Goal: Information Seeking & Learning: Learn about a topic

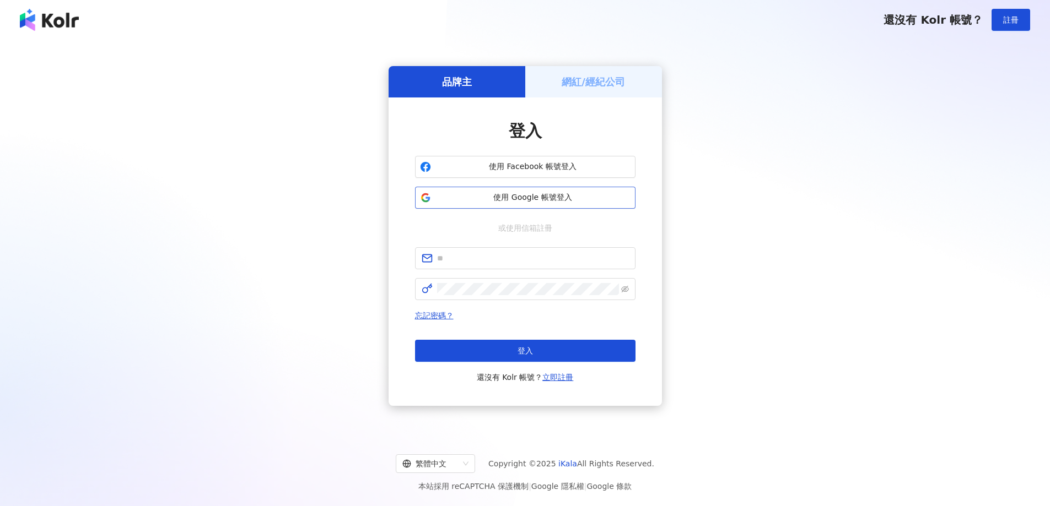
click at [553, 205] on button "使用 Google 帳號登入" at bounding box center [525, 198] width 220 height 22
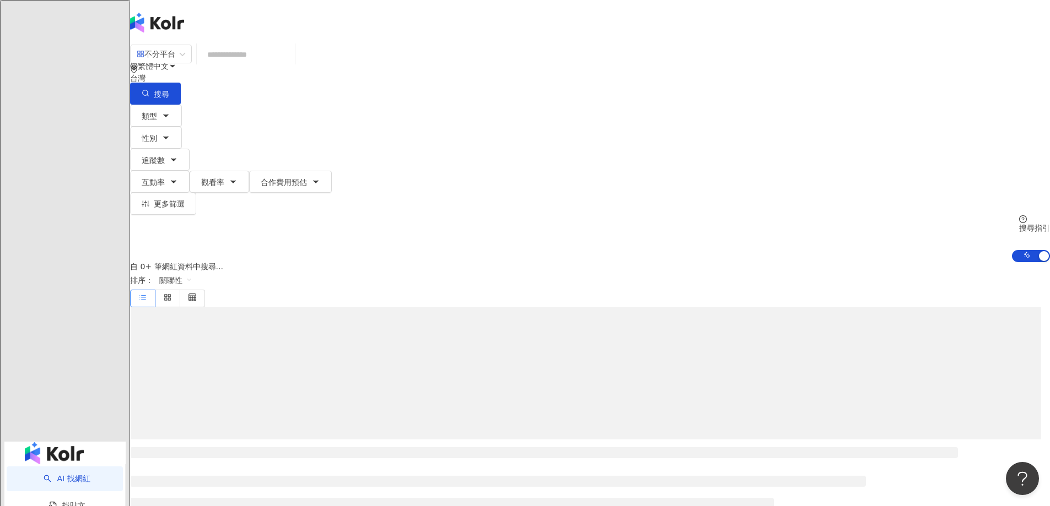
click at [290, 65] on input "search" at bounding box center [245, 54] width 89 height 21
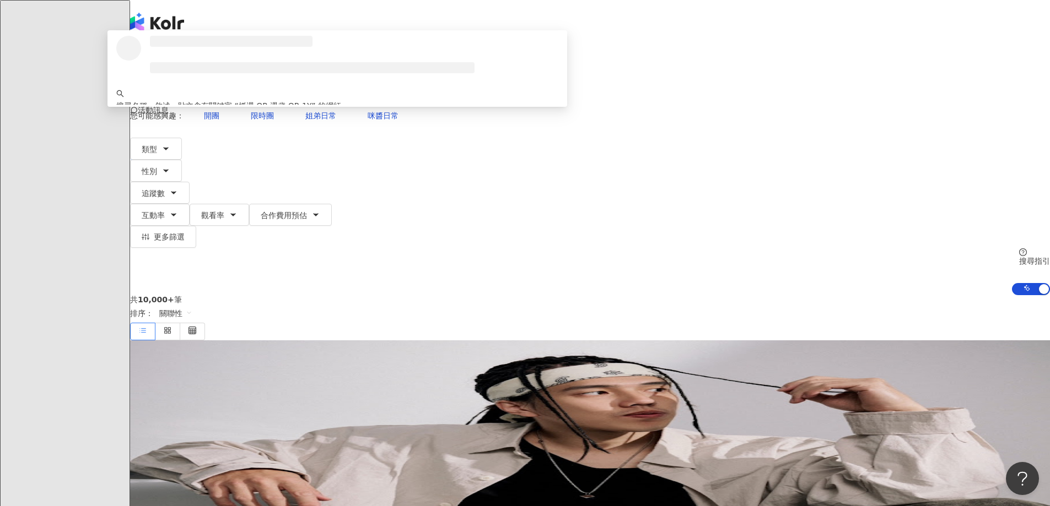
click at [185, 62] on span "不分平台" at bounding box center [161, 54] width 48 height 18
type input "**********"
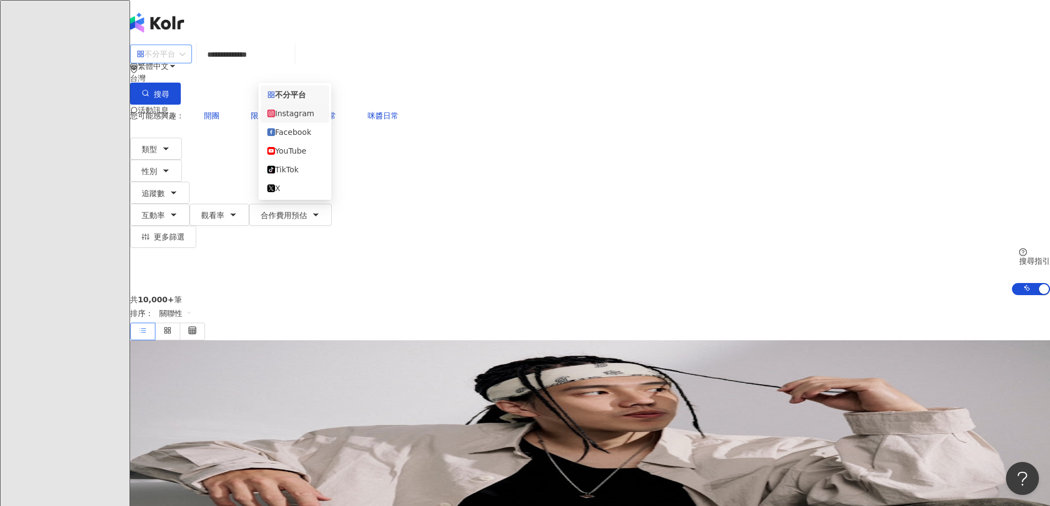
click at [306, 117] on div "Instagram" at bounding box center [294, 113] width 55 height 12
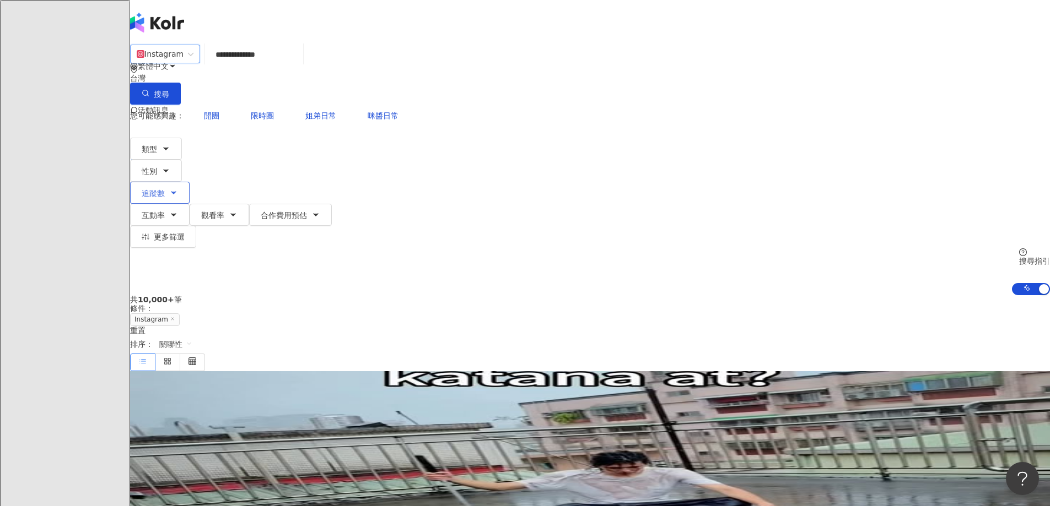
click at [190, 182] on button "追蹤數" at bounding box center [160, 193] width 60 height 22
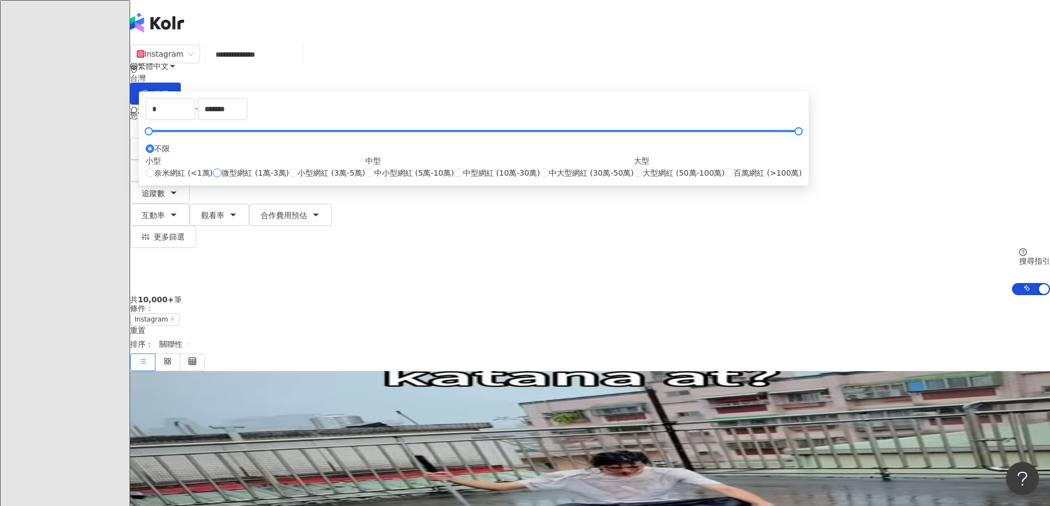
click at [289, 179] on label "微型網紅 (1萬-3萬)" at bounding box center [251, 173] width 76 height 12
type input "*****"
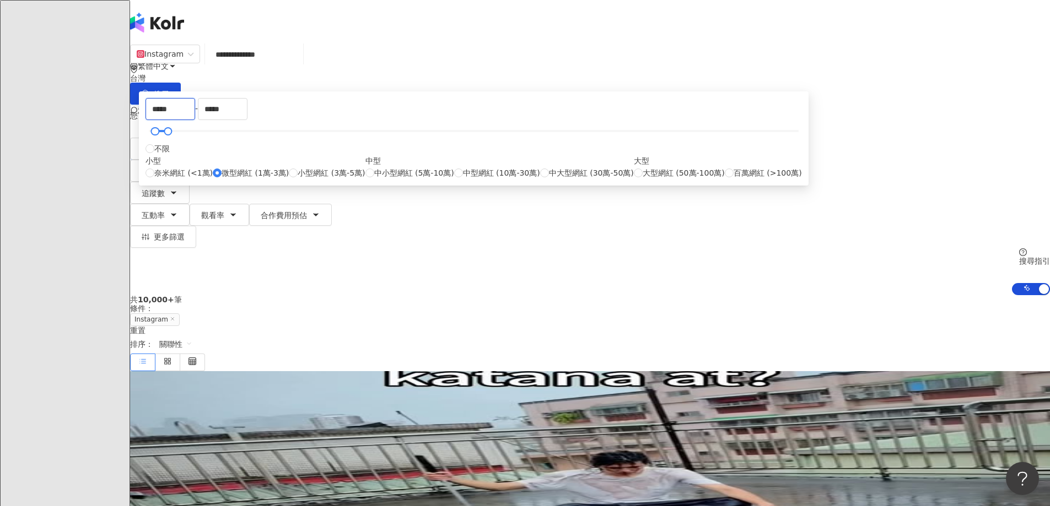
drag, startPoint x: 433, startPoint y: 173, endPoint x: 265, endPoint y: 158, distance: 168.8
type input "****"
click at [149, 89] on icon "button" at bounding box center [146, 93] width 8 height 8
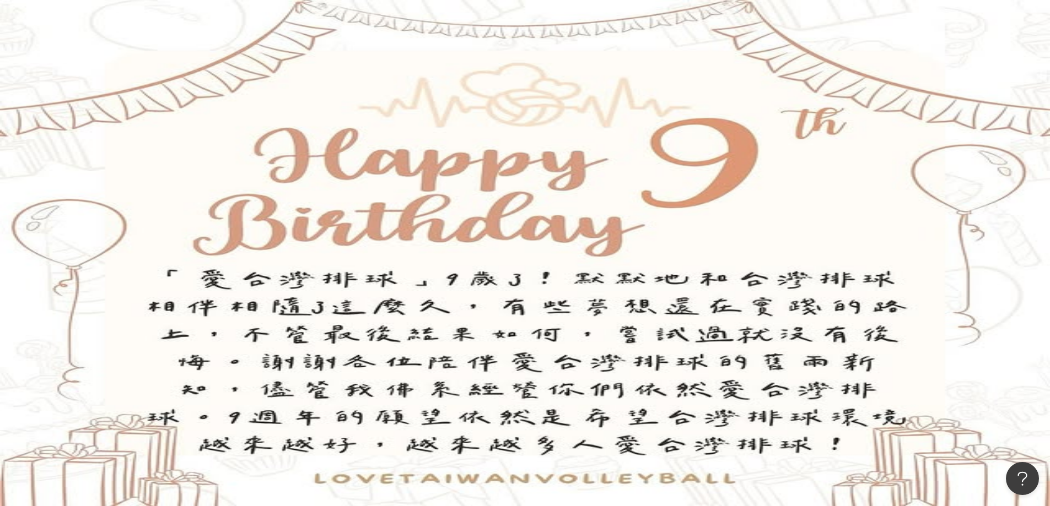
click at [196, 226] on button "更多篩選" at bounding box center [163, 237] width 66 height 22
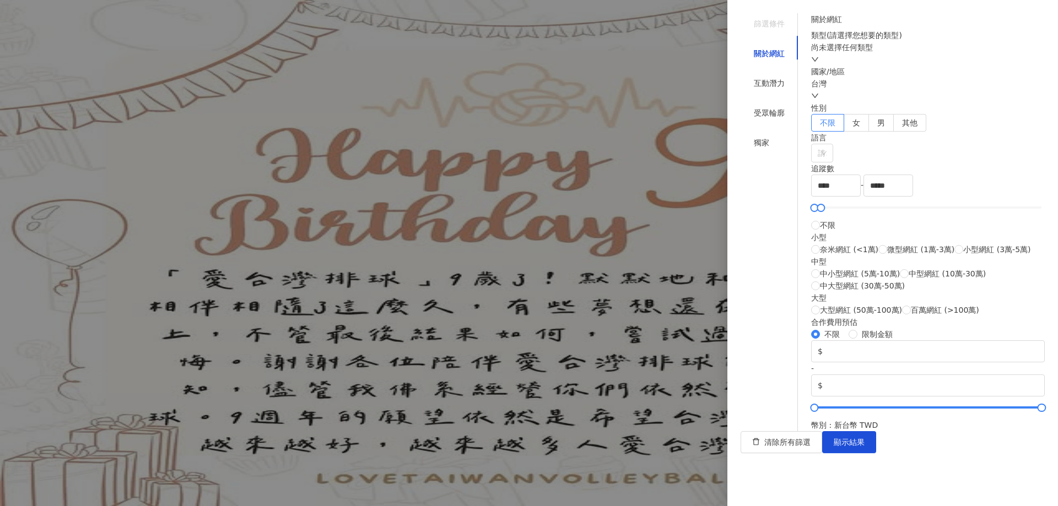
click at [670, 121] on div at bounding box center [529, 253] width 1058 height 506
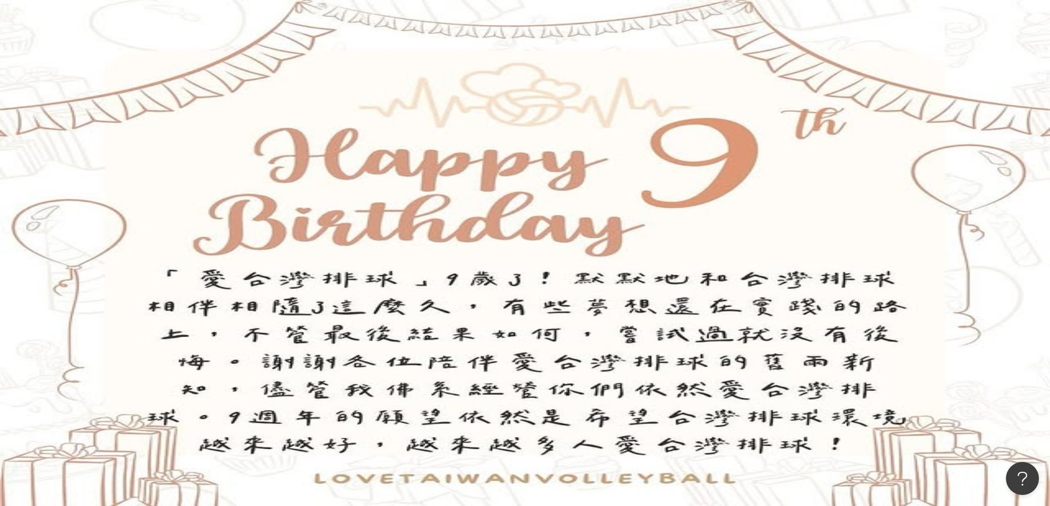
click at [299, 62] on input "**********" at bounding box center [253, 54] width 89 height 21
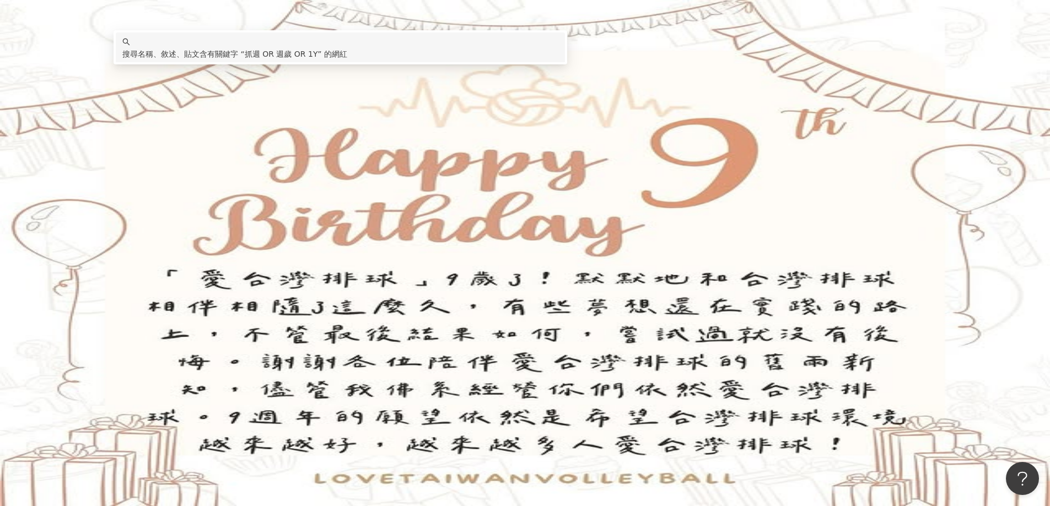
click at [200, 63] on div "Instagram" at bounding box center [165, 54] width 70 height 19
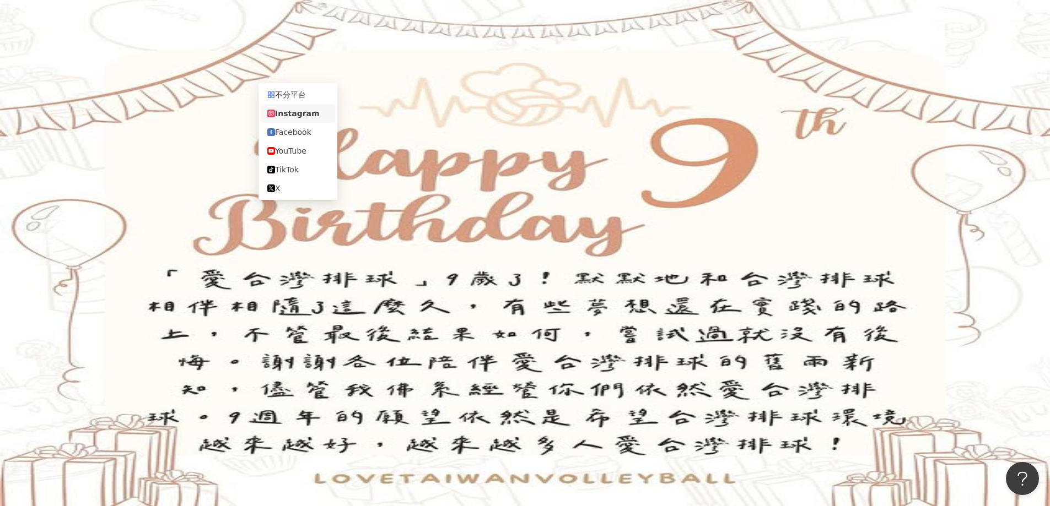
click at [200, 63] on div "Instagram" at bounding box center [165, 54] width 70 height 19
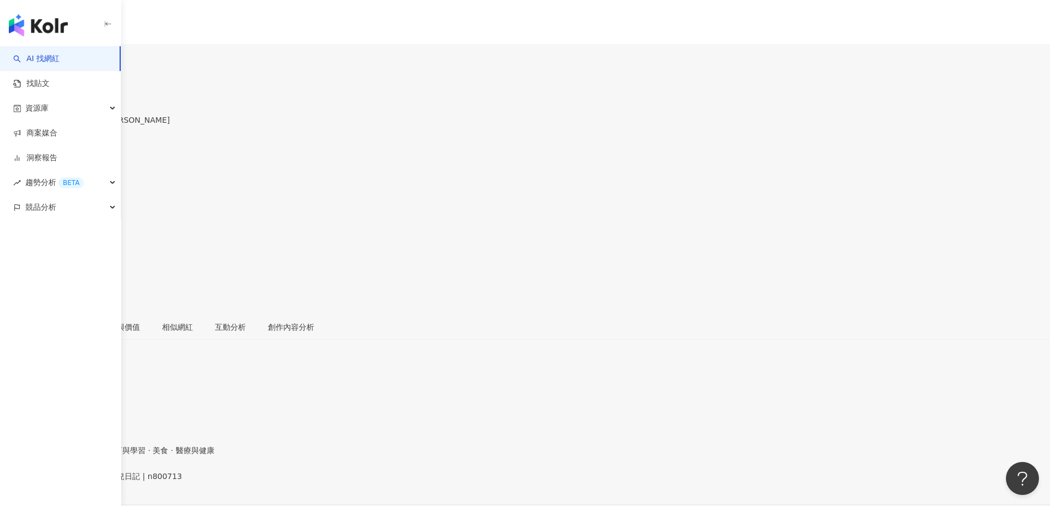
scroll to position [68, 0]
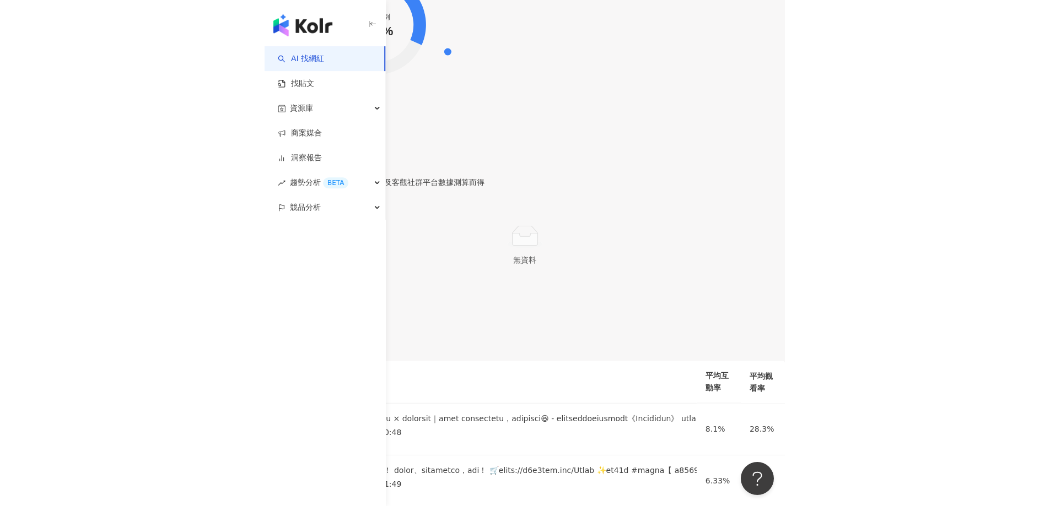
scroll to position [2288, 0]
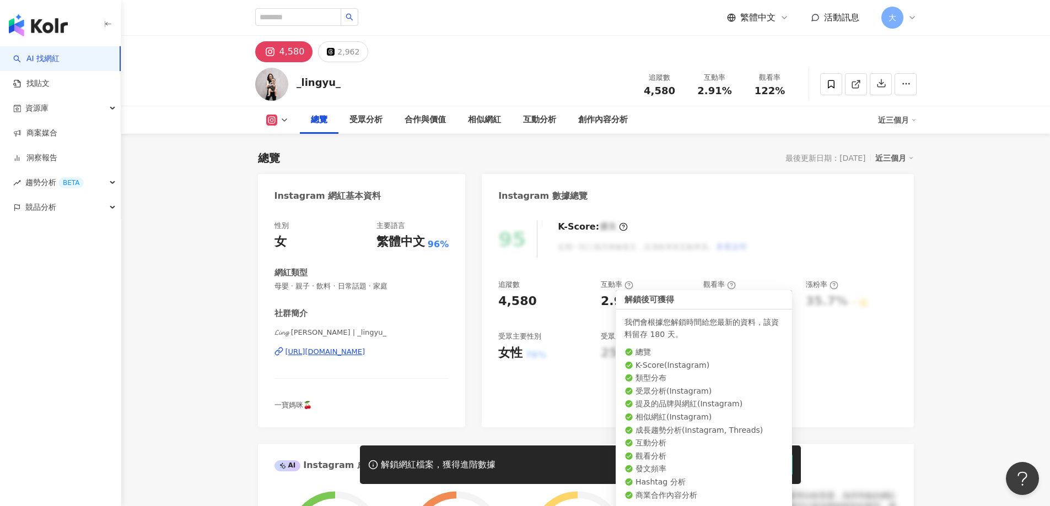
scroll to position [68, 0]
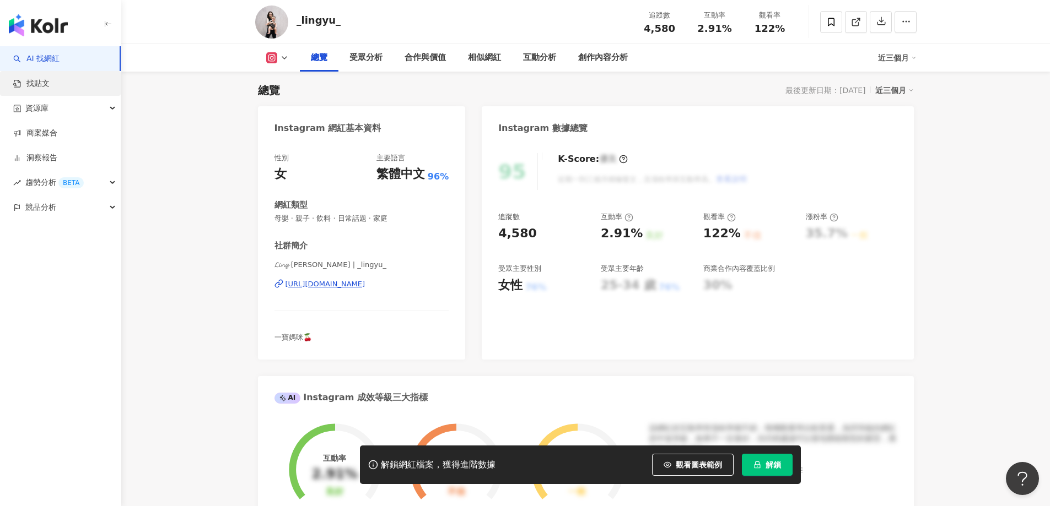
click at [46, 78] on link "找貼文" at bounding box center [31, 83] width 36 height 11
click at [44, 102] on span "資源庫" at bounding box center [36, 108] width 23 height 25
click at [57, 139] on link "網紅管理" at bounding box center [41, 133] width 31 height 11
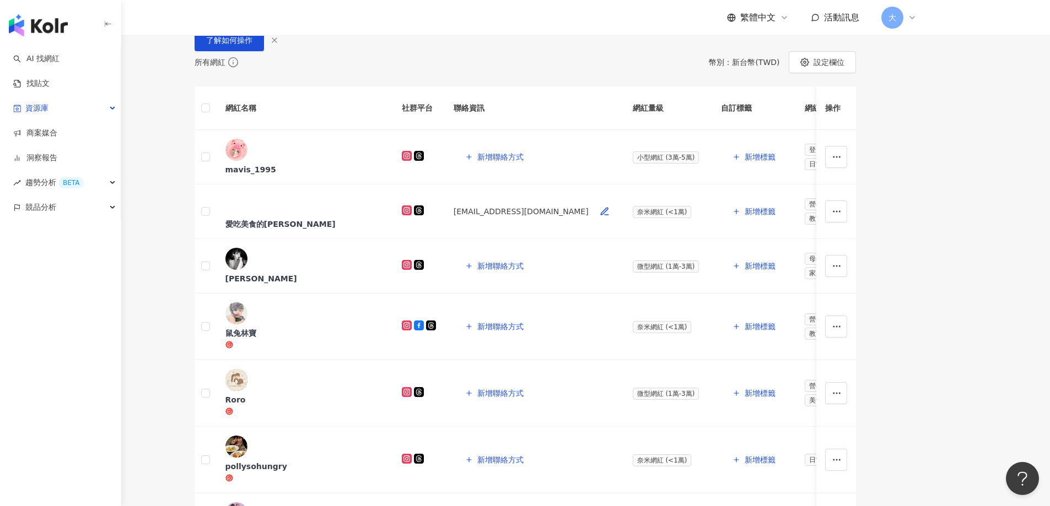
scroll to position [110, 0]
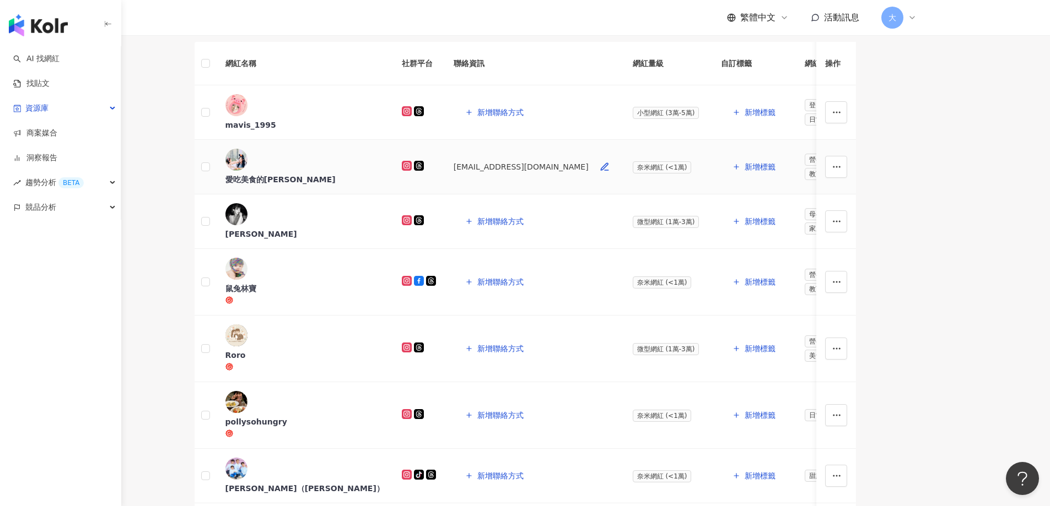
click at [370, 185] on div "愛吃美食的[PERSON_NAME]" at bounding box center [304, 179] width 159 height 11
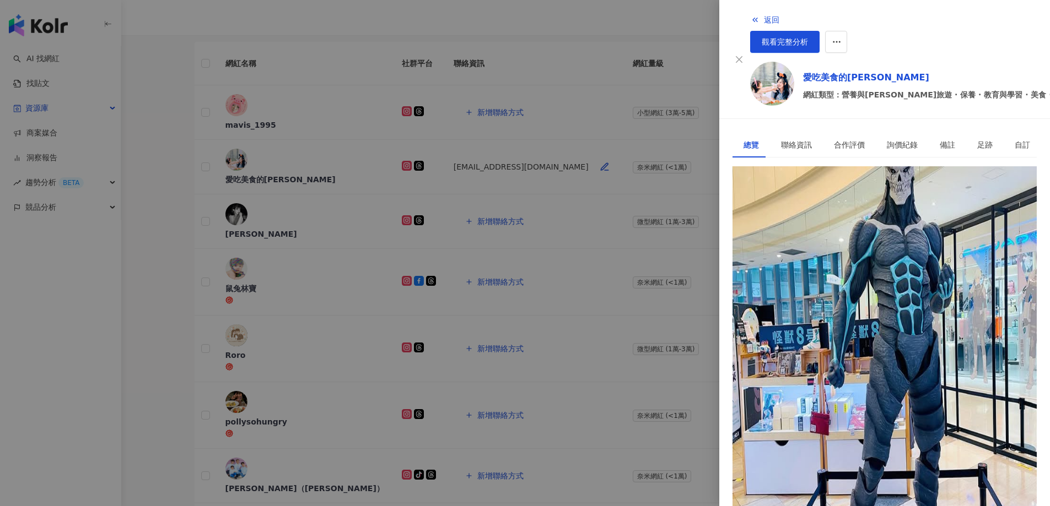
click at [314, 216] on div at bounding box center [525, 253] width 1050 height 506
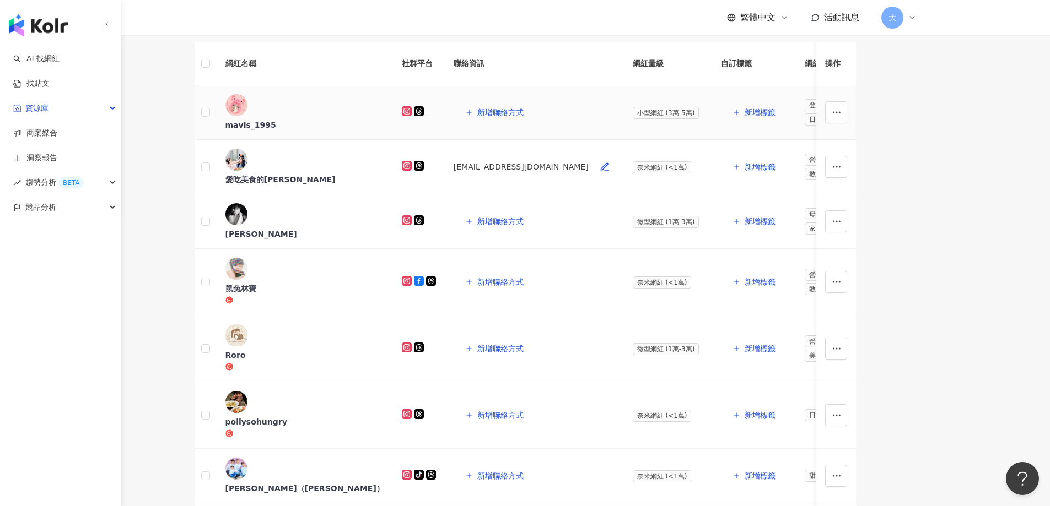
click at [250, 96] on rect at bounding box center [247, 94] width 4 height 3
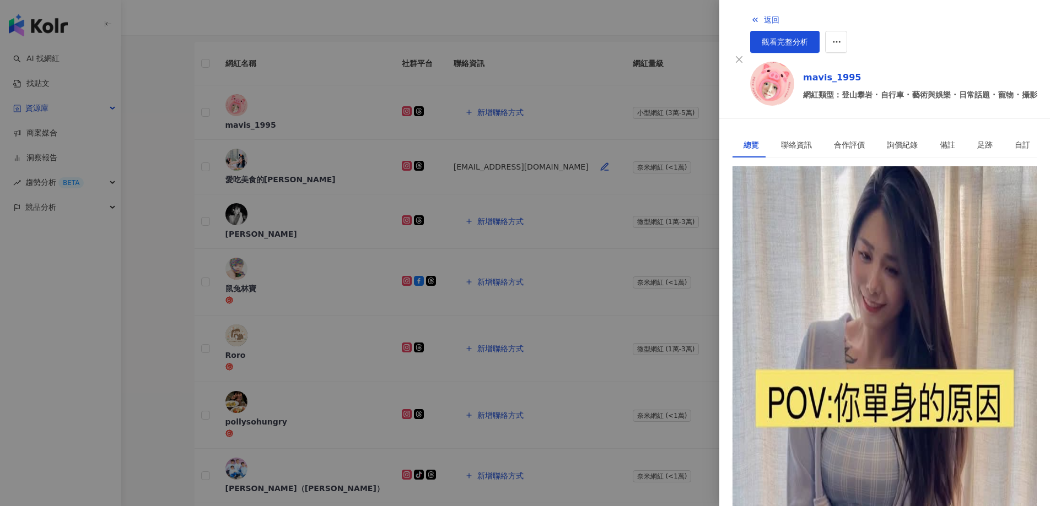
click at [161, 230] on div at bounding box center [525, 253] width 1050 height 506
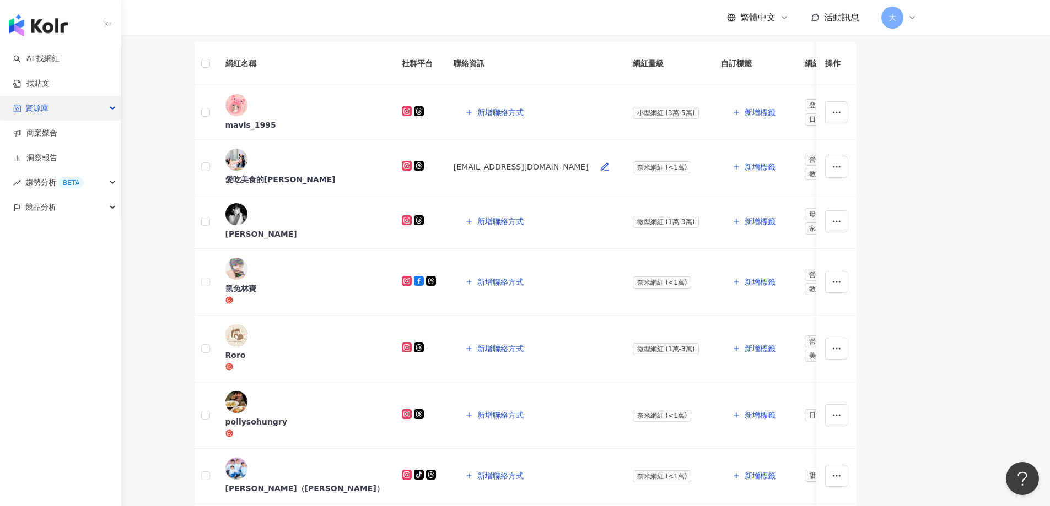
click at [84, 112] on div "資源庫" at bounding box center [60, 108] width 121 height 25
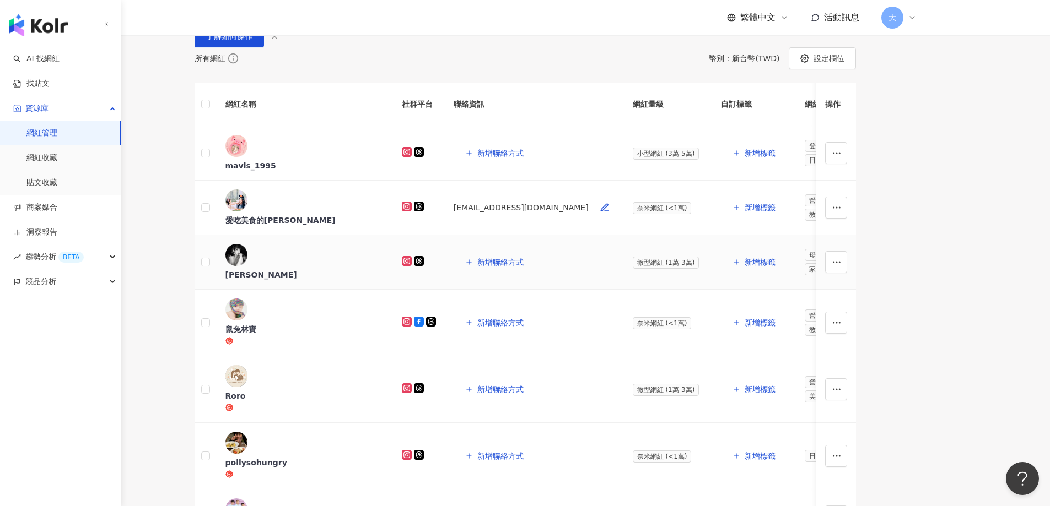
scroll to position [0, 0]
